Goal: Information Seeking & Learning: Learn about a topic

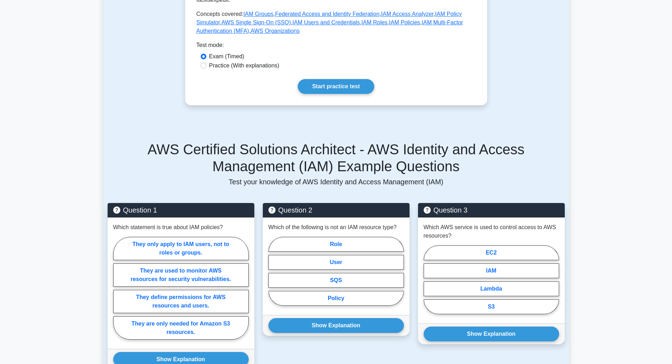
scroll to position [325, 0]
click at [327, 79] on link "Start practice test" at bounding box center [336, 86] width 77 height 15
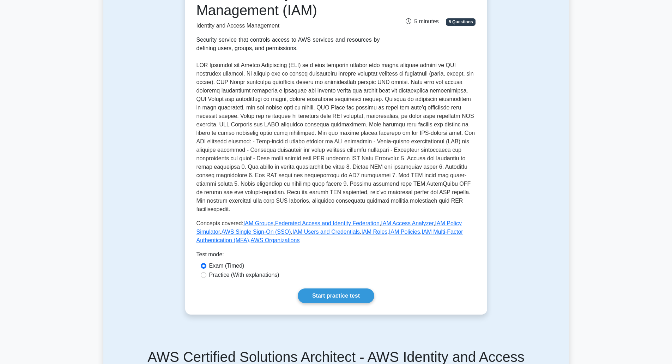
scroll to position [117, 0]
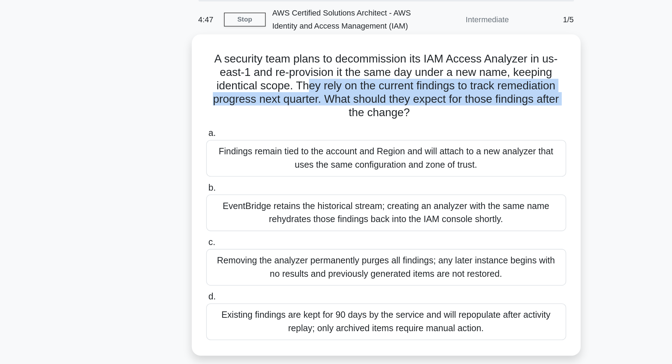
drag, startPoint x: 282, startPoint y: 82, endPoint x: 295, endPoint y: 101, distance: 22.7
click at [295, 101] on h5 "A security team plans to decommission its IAM Access Analyzer in us-east-1 and …" at bounding box center [336, 80] width 230 height 43
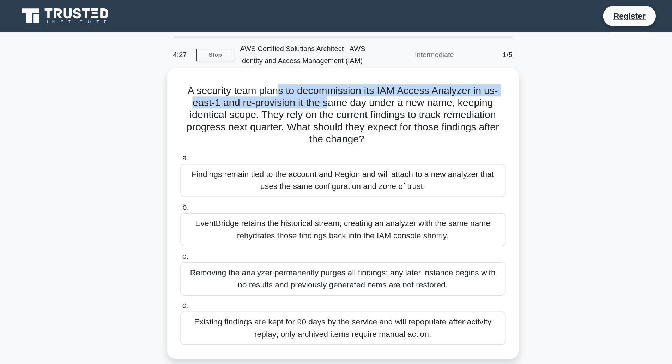
drag, startPoint x: 289, startPoint y: 58, endPoint x: 325, endPoint y: 70, distance: 37.9
click at [325, 70] on div "A security team plans to decommission its IAM Access Analyzer in us-east-1 and …" at bounding box center [336, 150] width 241 height 198
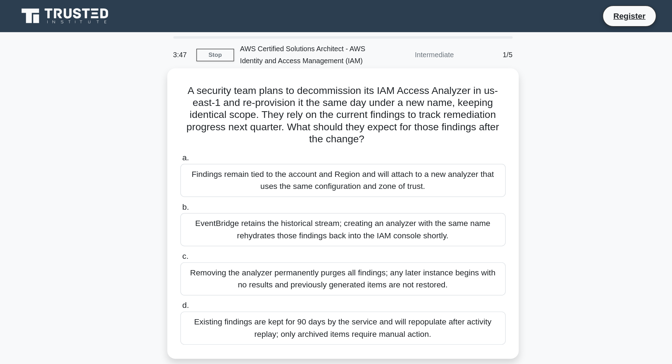
click at [434, 239] on div "Existing findings are kept for 90 days by the service and will repopulate after…" at bounding box center [336, 230] width 229 height 23
click at [222, 217] on input "d. Existing findings are kept for 90 days by the service and will repopulate af…" at bounding box center [222, 214] width 0 height 5
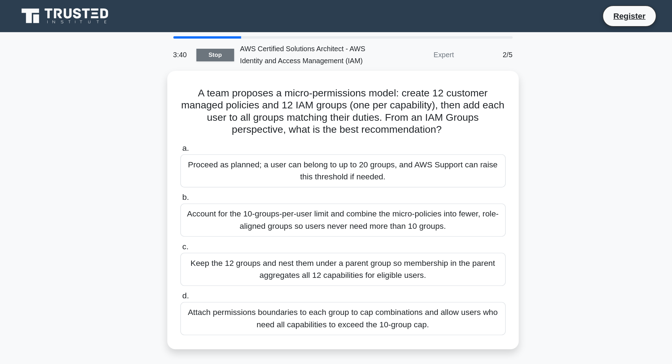
click at [244, 36] on link "Stop" at bounding box center [246, 38] width 26 height 9
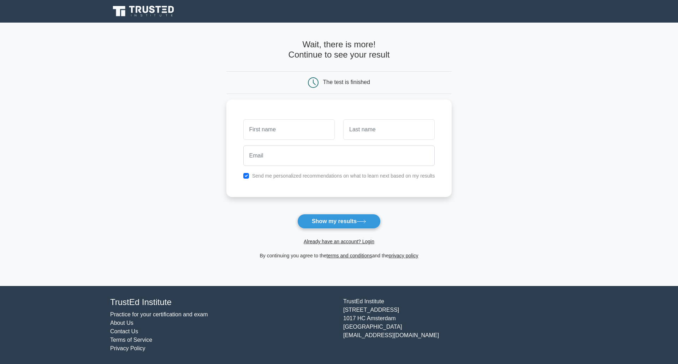
click at [507, 103] on main "Wait, there is more! Continue to see your result The test is finished and the" at bounding box center [339, 154] width 678 height 263
click at [355, 224] on button "Show my results" at bounding box center [338, 221] width 83 height 15
